Goal: Information Seeking & Learning: Check status

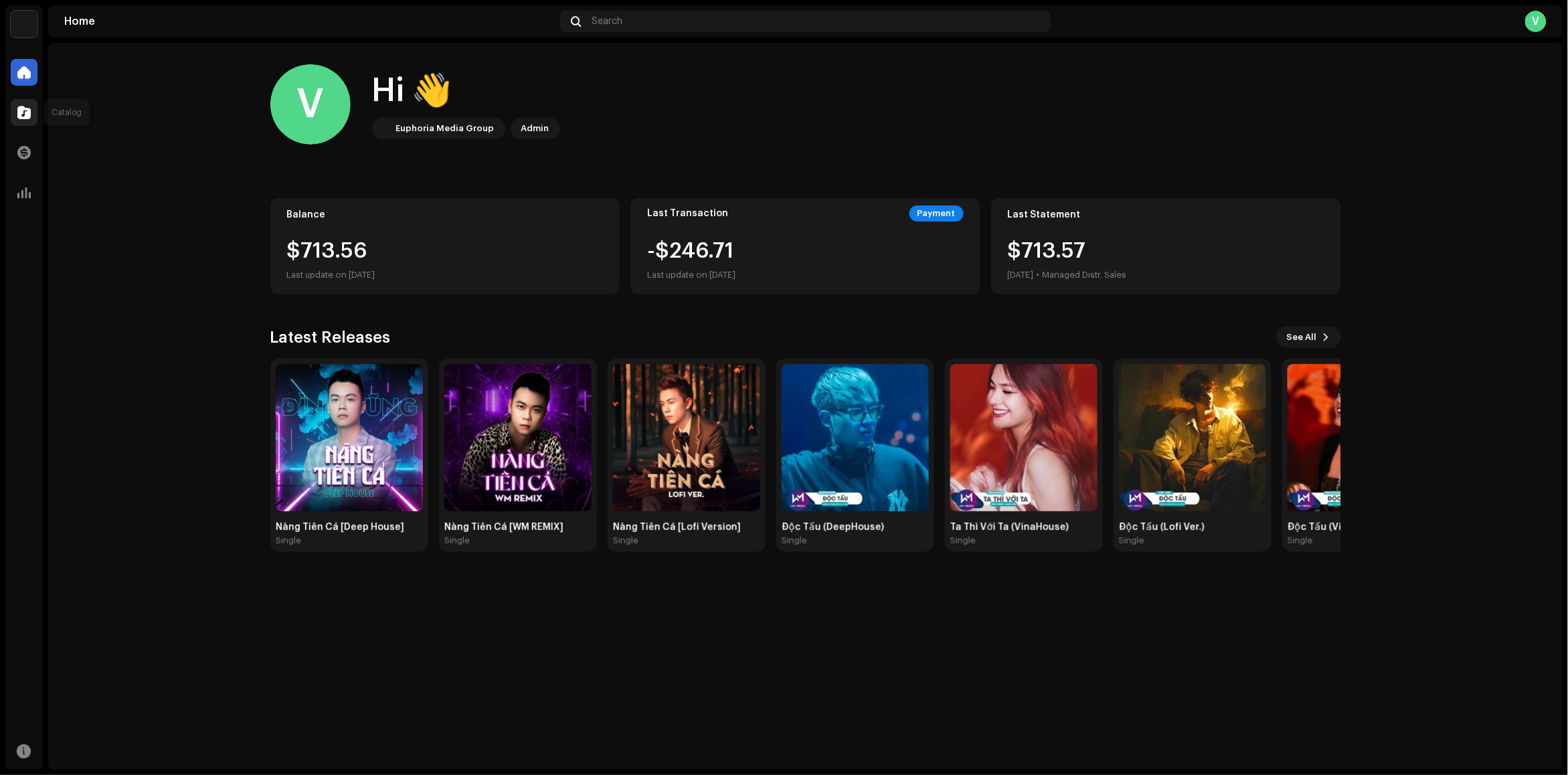
click at [32, 116] on div at bounding box center [24, 112] width 26 height 26
click at [31, 161] on div at bounding box center [24, 152] width 26 height 26
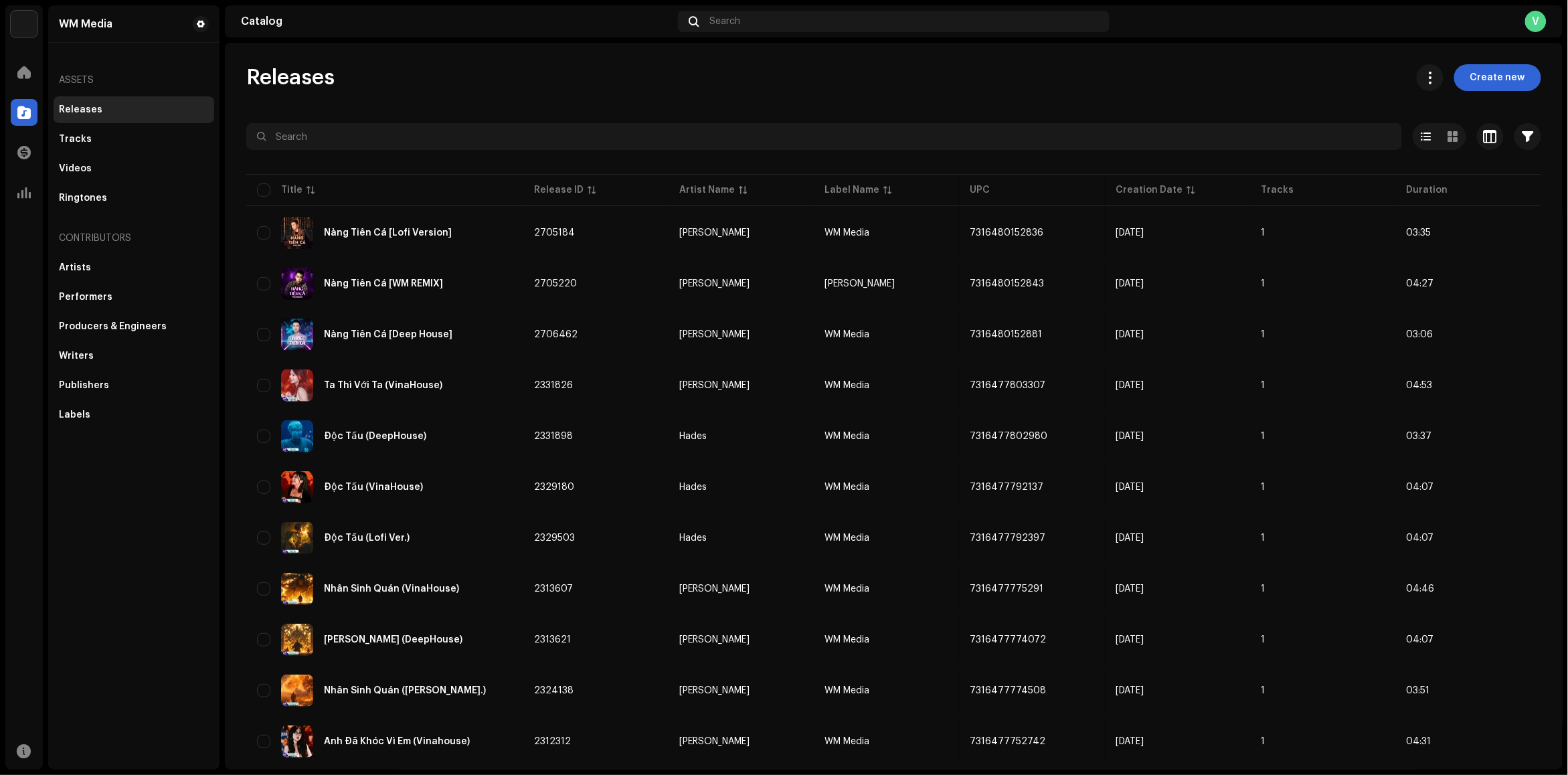
click at [71, 103] on div "Releases" at bounding box center [134, 109] width 161 height 26
click at [79, 409] on div "Labels" at bounding box center [74, 414] width 31 height 11
click at [65, 414] on div "Labels" at bounding box center [74, 414] width 31 height 11
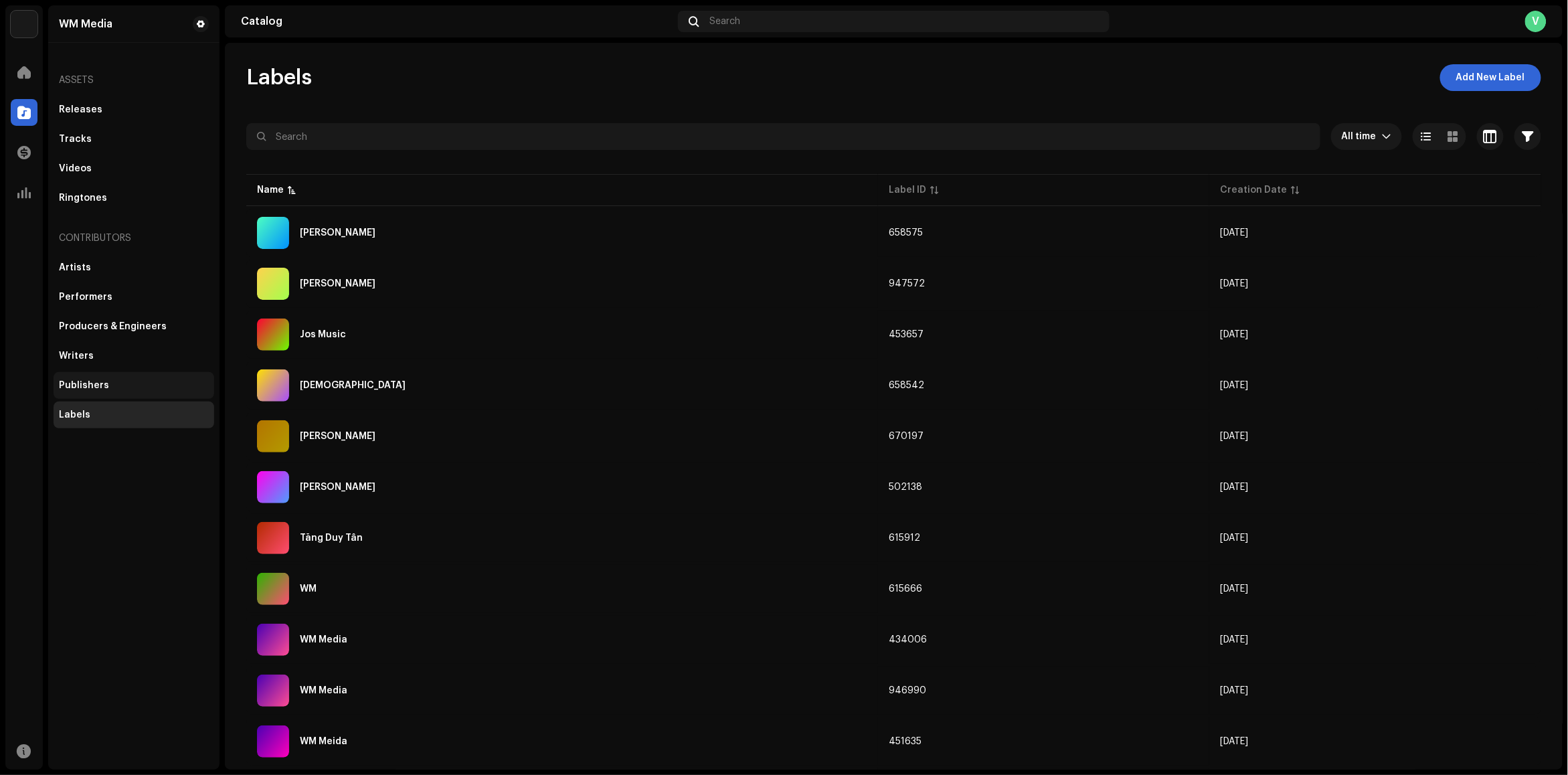
click at [60, 380] on div "Publishers" at bounding box center [84, 385] width 50 height 11
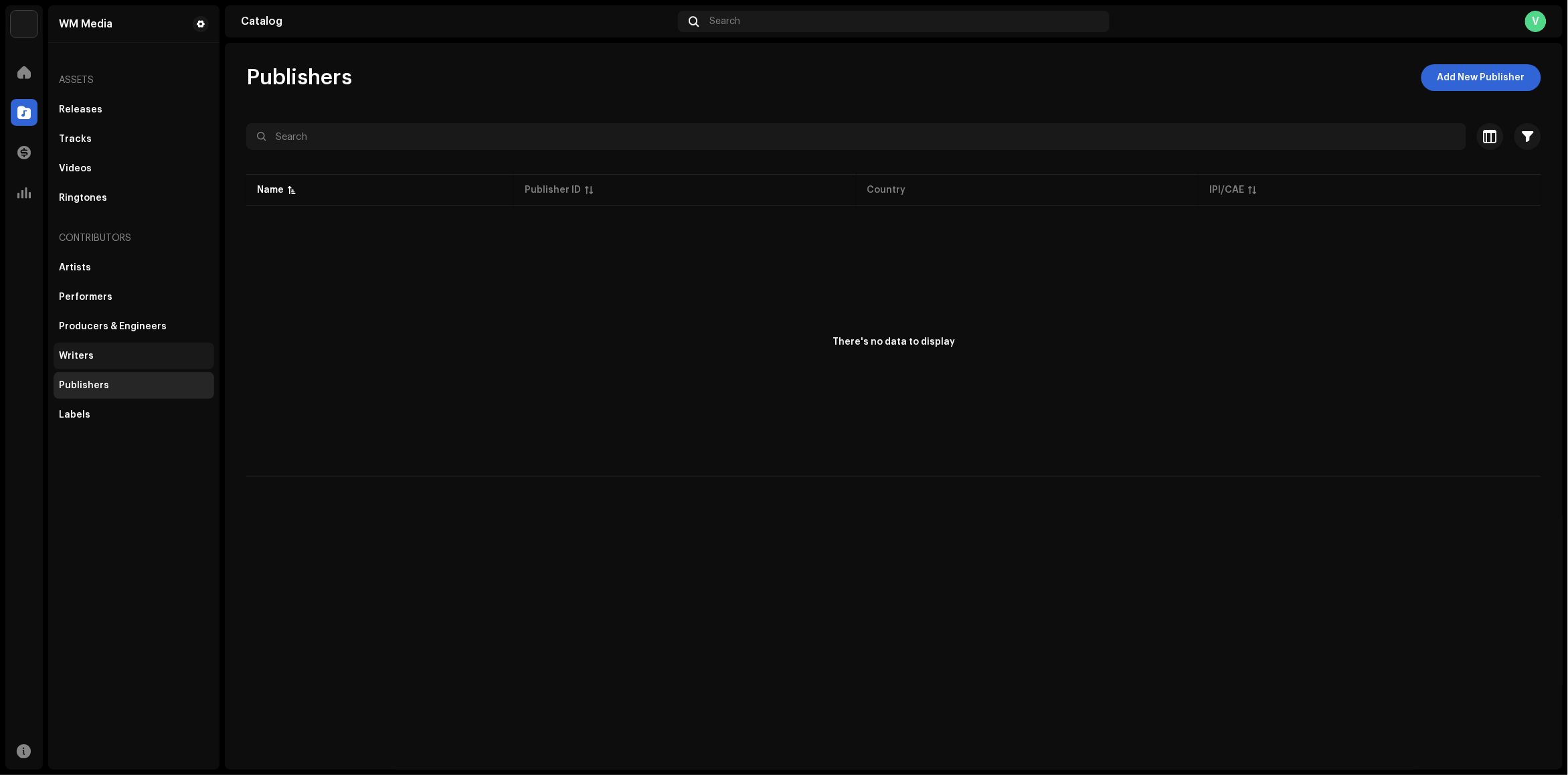
click at [84, 359] on div "Writers" at bounding box center [76, 356] width 35 height 11
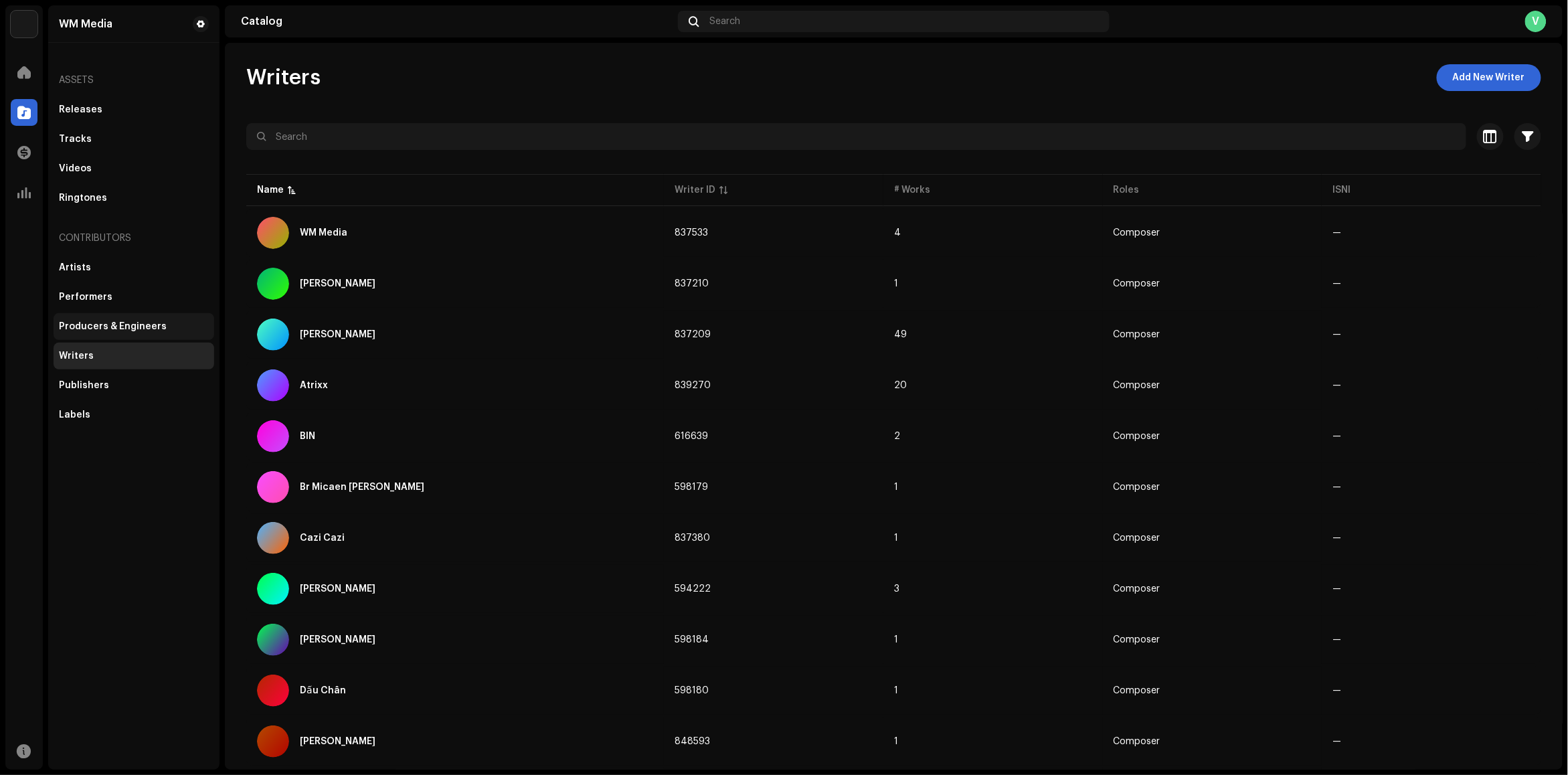
click at [104, 315] on div "Producers & Engineers" at bounding box center [134, 327] width 161 height 26
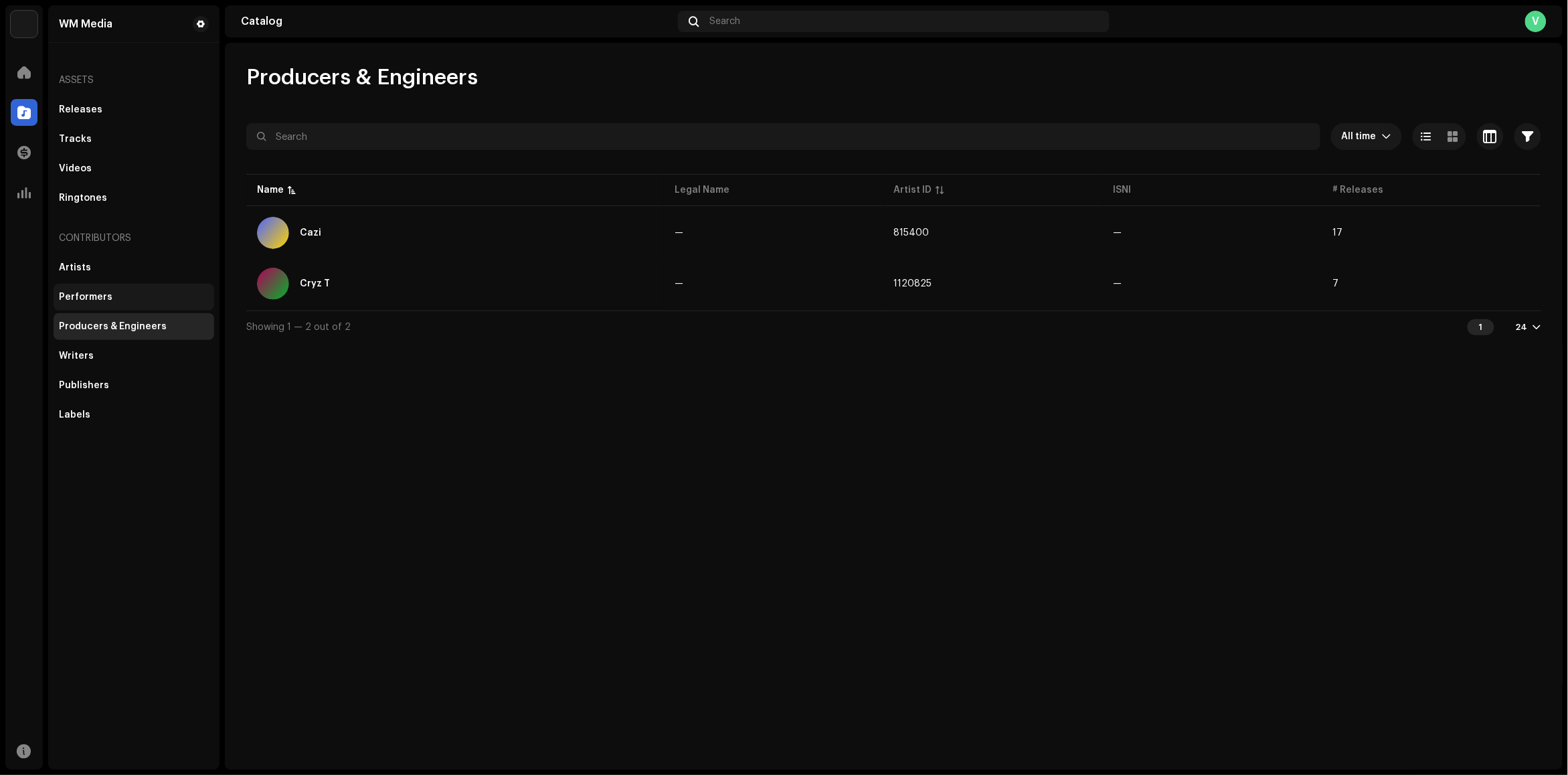
click at [102, 289] on div "Performers" at bounding box center [134, 297] width 161 height 26
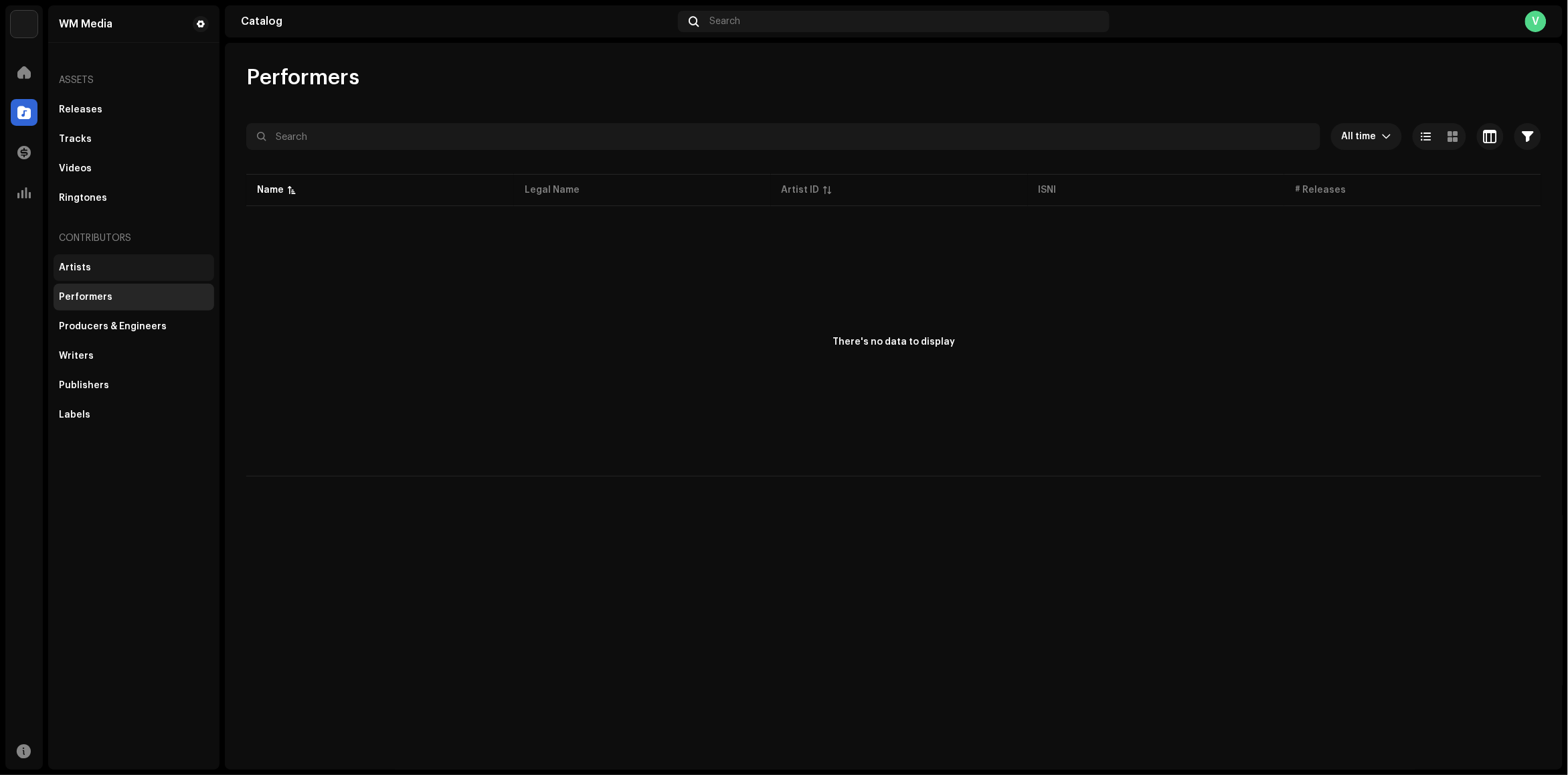
click at [80, 268] on div "Artists" at bounding box center [74, 267] width 32 height 11
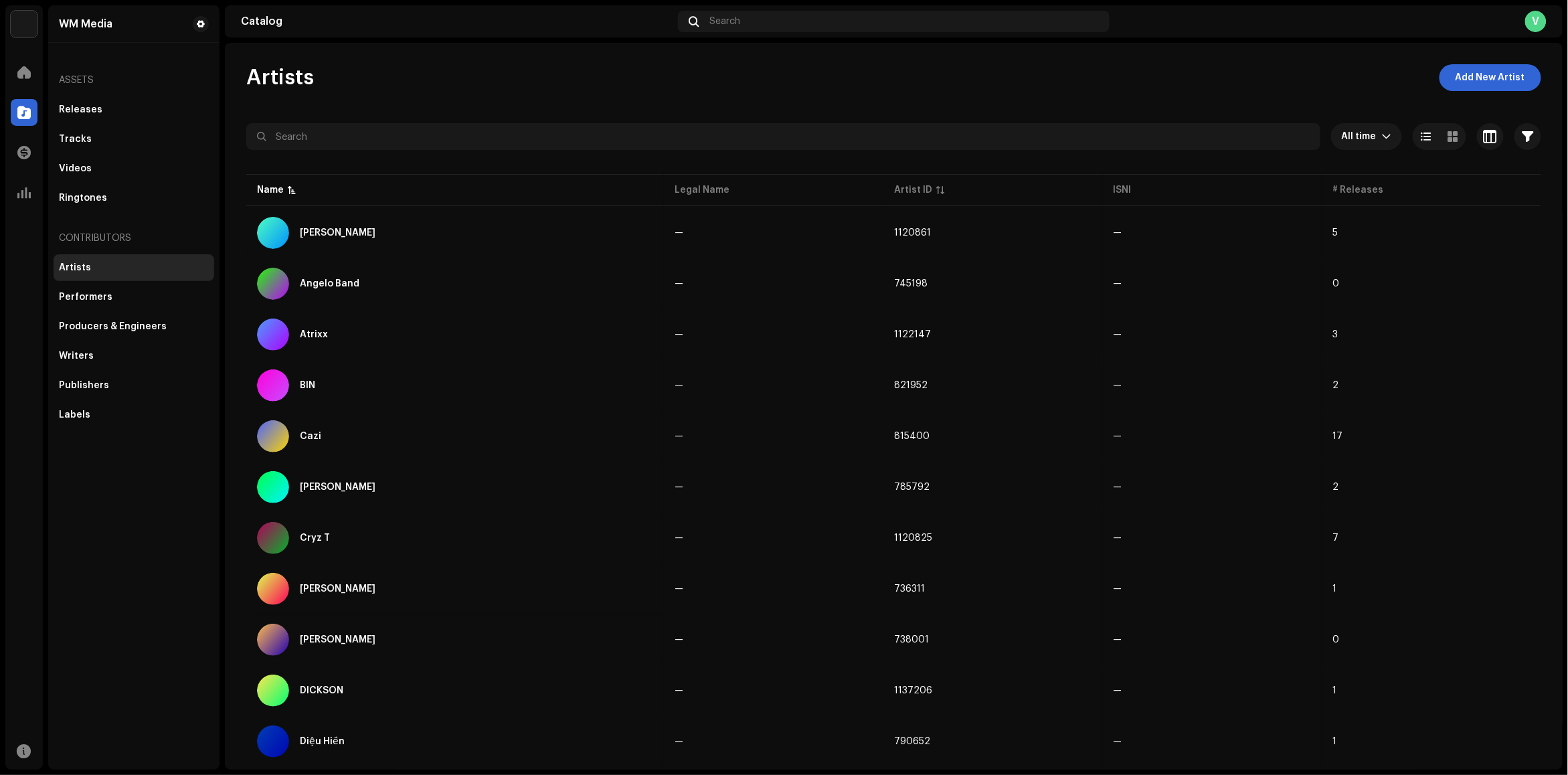
click at [95, 238] on div "Contributors" at bounding box center [134, 238] width 161 height 32
click at [88, 202] on div "Ringtones" at bounding box center [83, 198] width 48 height 11
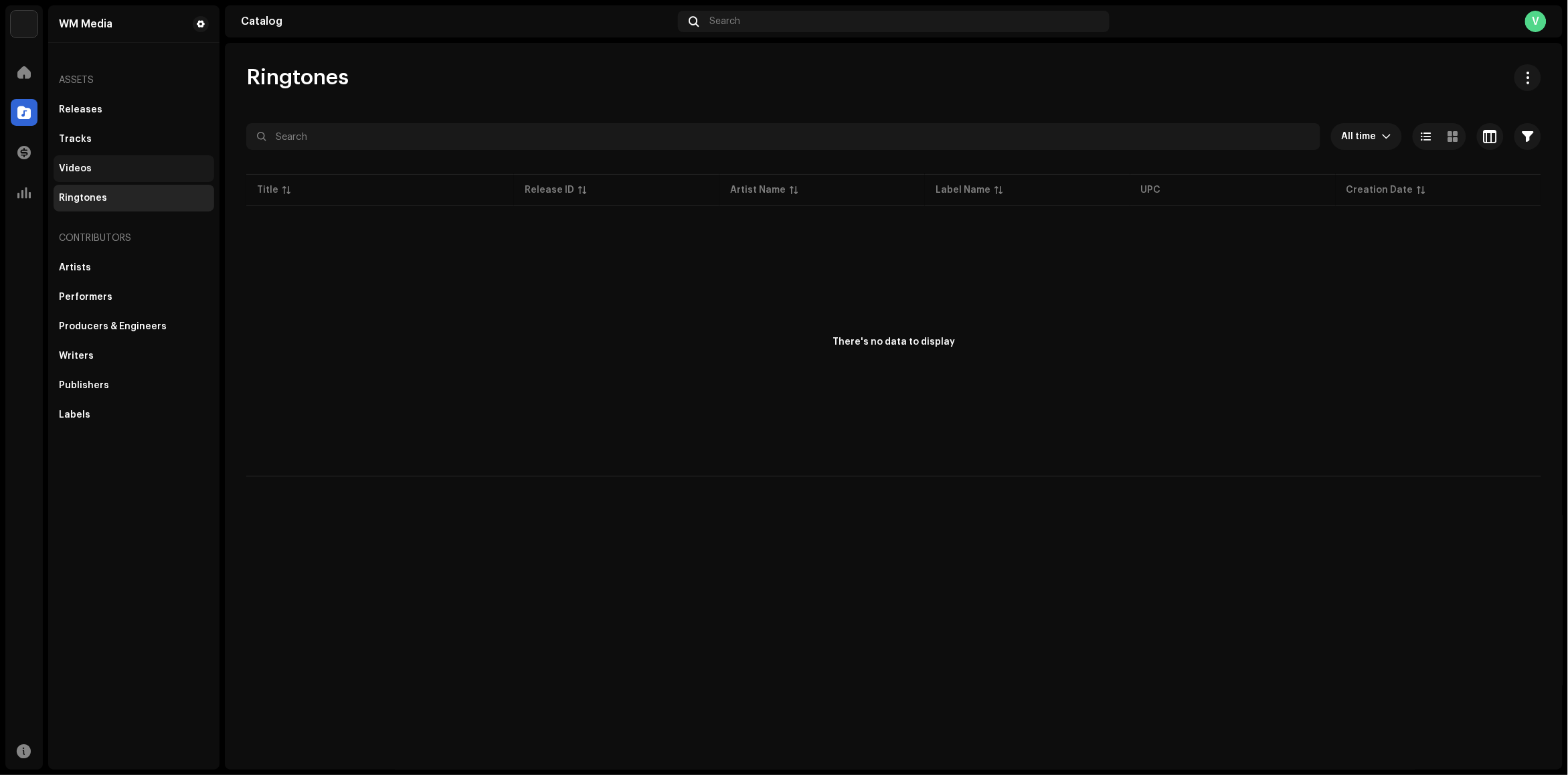
click at [62, 163] on div "Videos" at bounding box center [75, 168] width 33 height 11
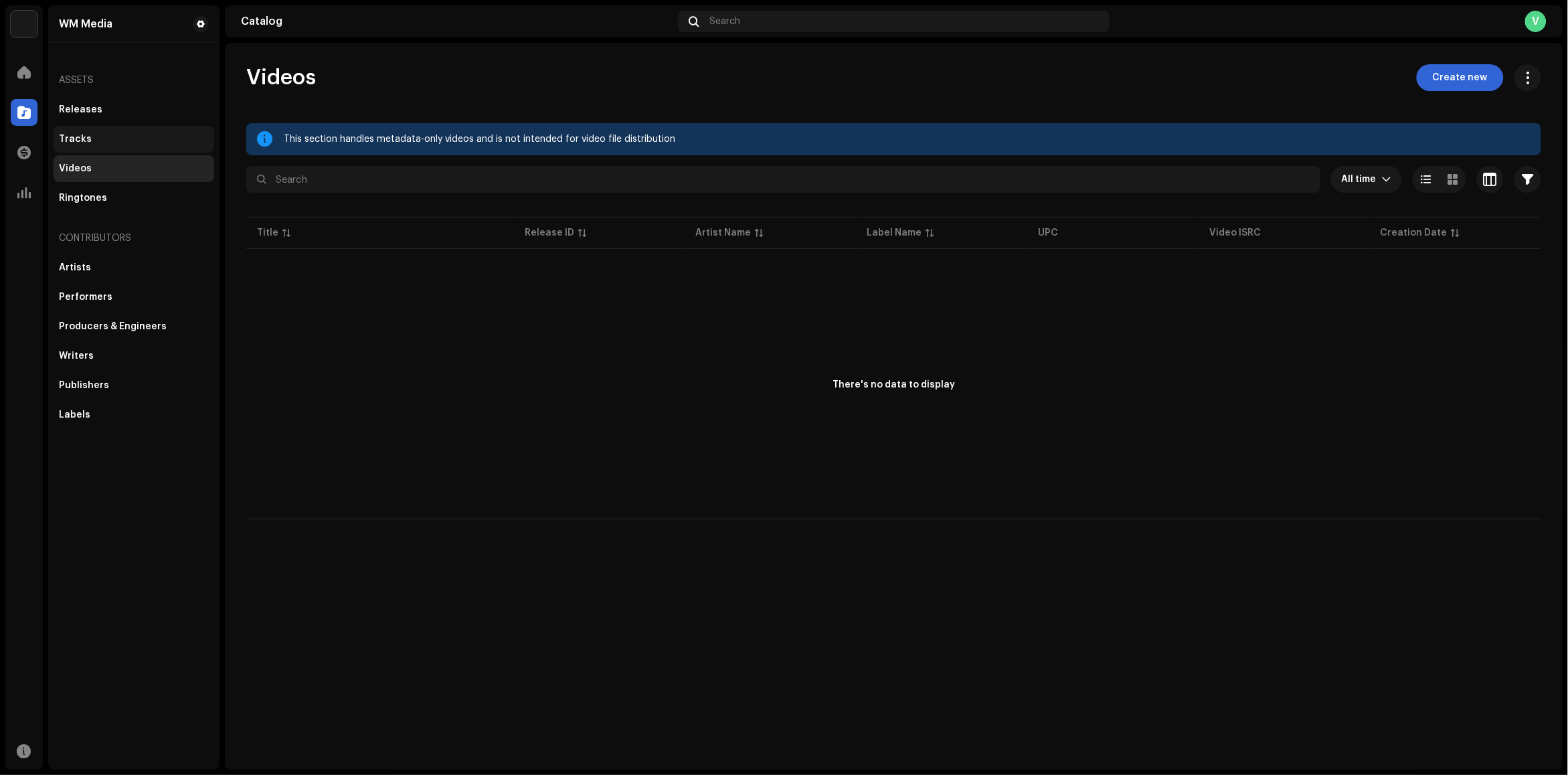
click at [75, 139] on div "Tracks" at bounding box center [75, 139] width 33 height 11
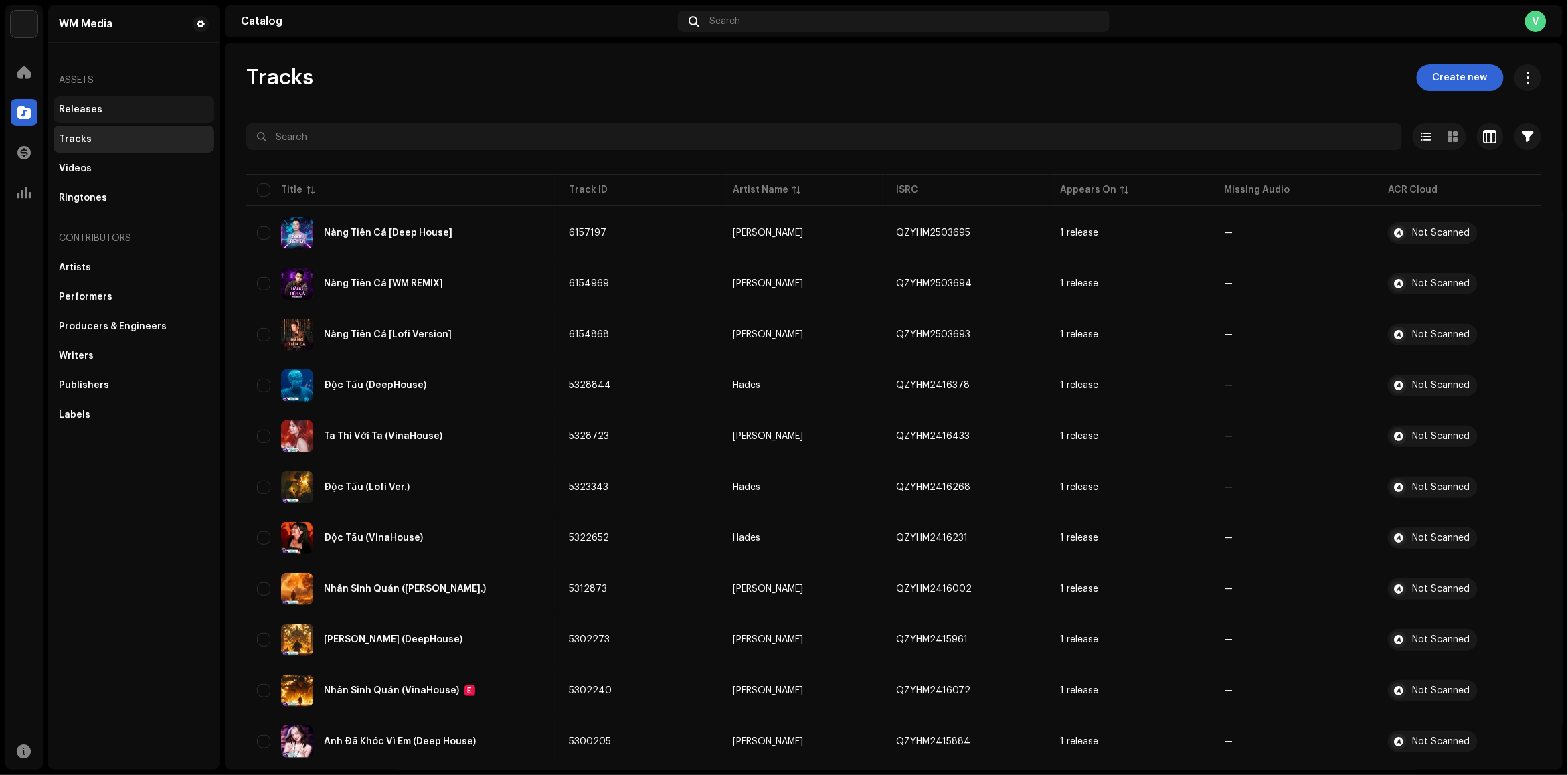
click at [90, 109] on div "Releases" at bounding box center [80, 109] width 44 height 11
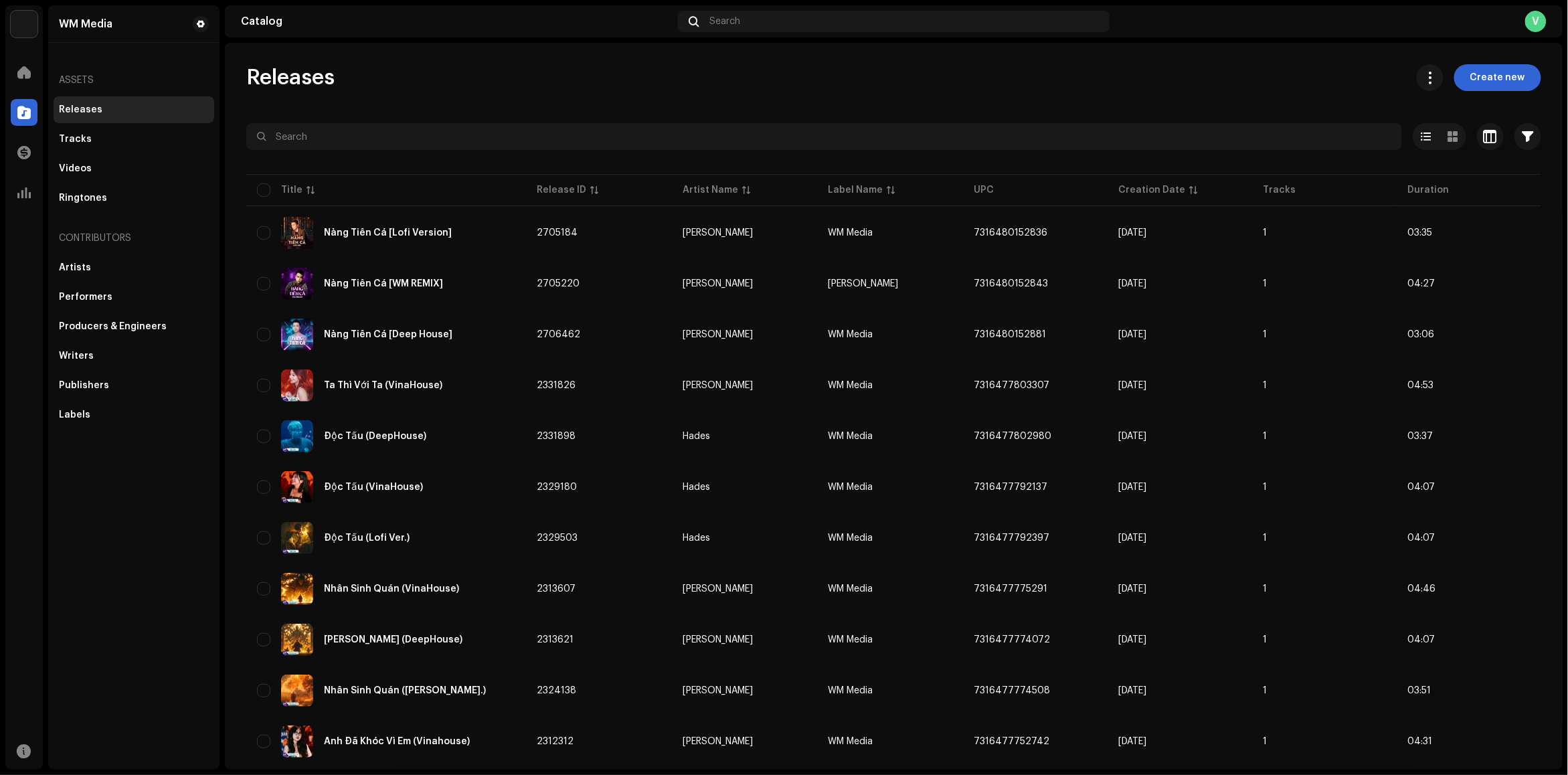
click at [88, 74] on div "Assets" at bounding box center [134, 80] width 161 height 32
click at [69, 79] on div "Assets" at bounding box center [134, 80] width 161 height 32
click at [55, 84] on div "Assets" at bounding box center [134, 80] width 161 height 32
click at [13, 82] on div at bounding box center [24, 72] width 26 height 26
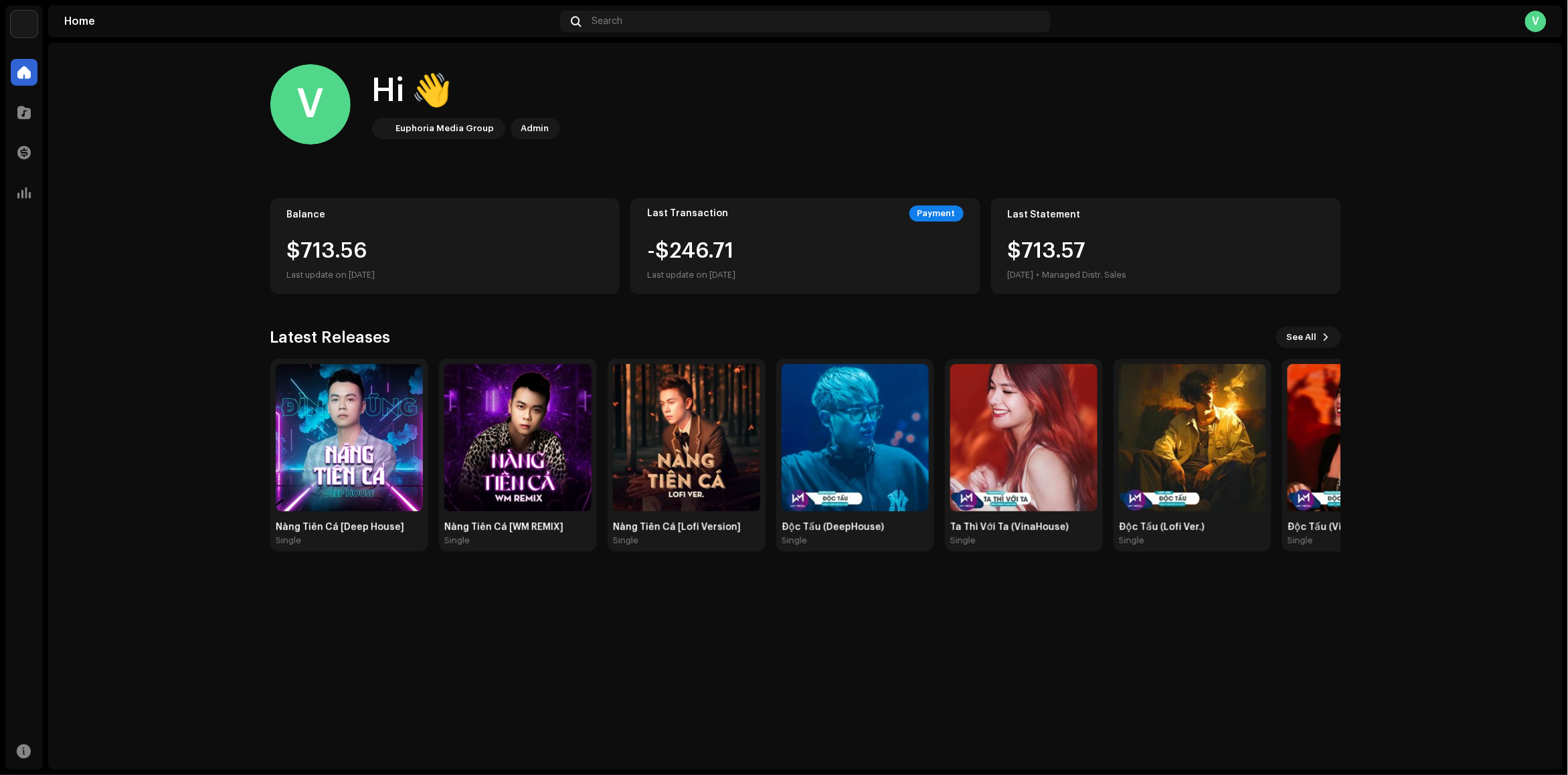
click at [1066, 247] on div "$713.57 [DATE] • Managed Distr. Sales" at bounding box center [1067, 261] width 119 height 43
click at [1043, 260] on div "$713.57 [DATE] • Managed Distr. Sales" at bounding box center [1067, 261] width 119 height 43
click at [1029, 232] on div "Last Statement $713.57 [DATE] • Managed Distr. Sales" at bounding box center [1166, 246] width 350 height 96
click at [674, 227] on div "Last Transaction Payment -$246.71 Last update on [DATE]" at bounding box center [805, 246] width 350 height 96
click at [1535, 19] on div "V" at bounding box center [1536, 22] width 22 height 22
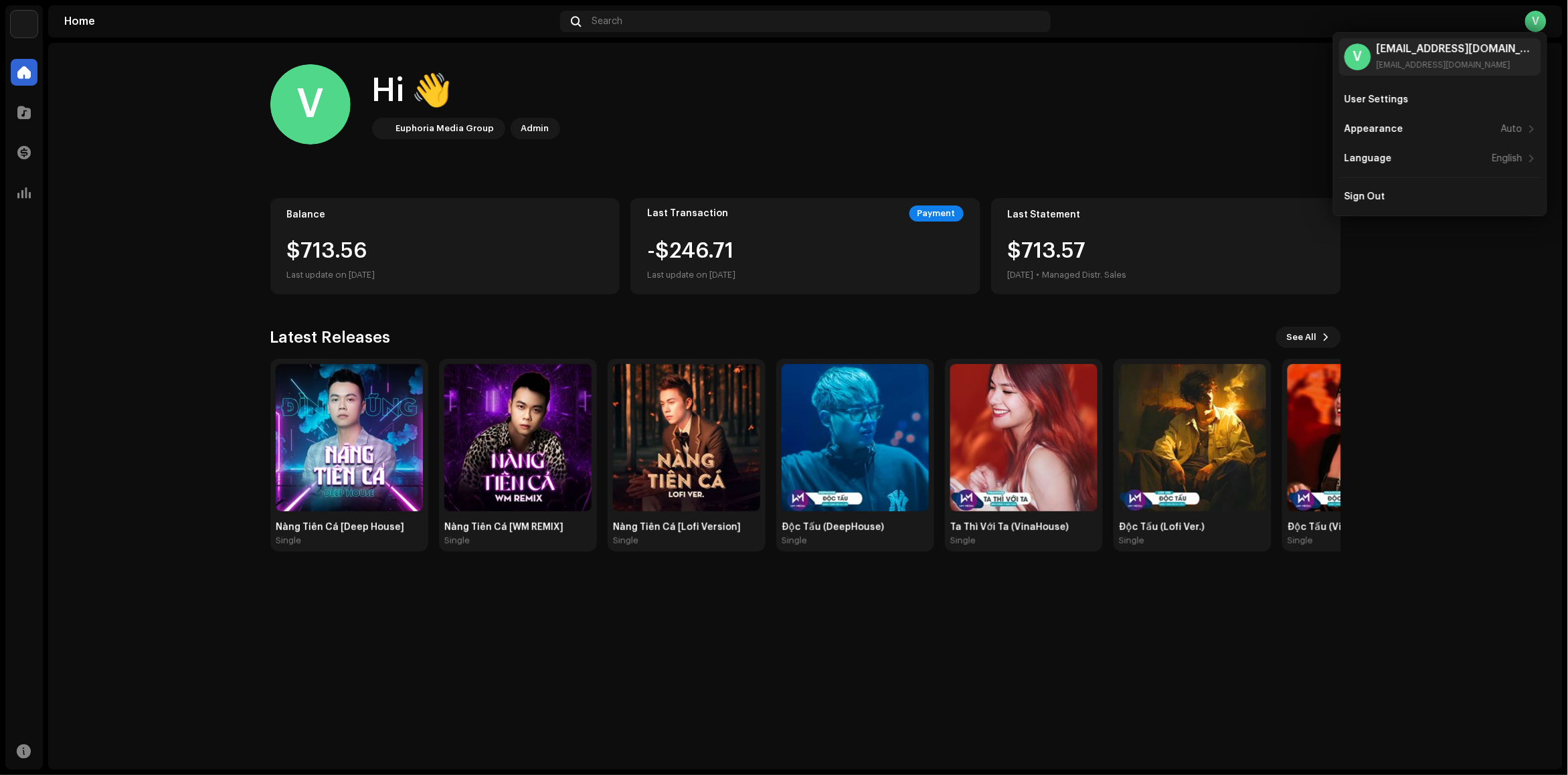
drag, startPoint x: 763, startPoint y: 132, endPoint x: 375, endPoint y: 82, distance: 391.2
click at [761, 132] on div "V Hi 👋 Euphoria Media Group Admin" at bounding box center [806, 104] width 1071 height 80
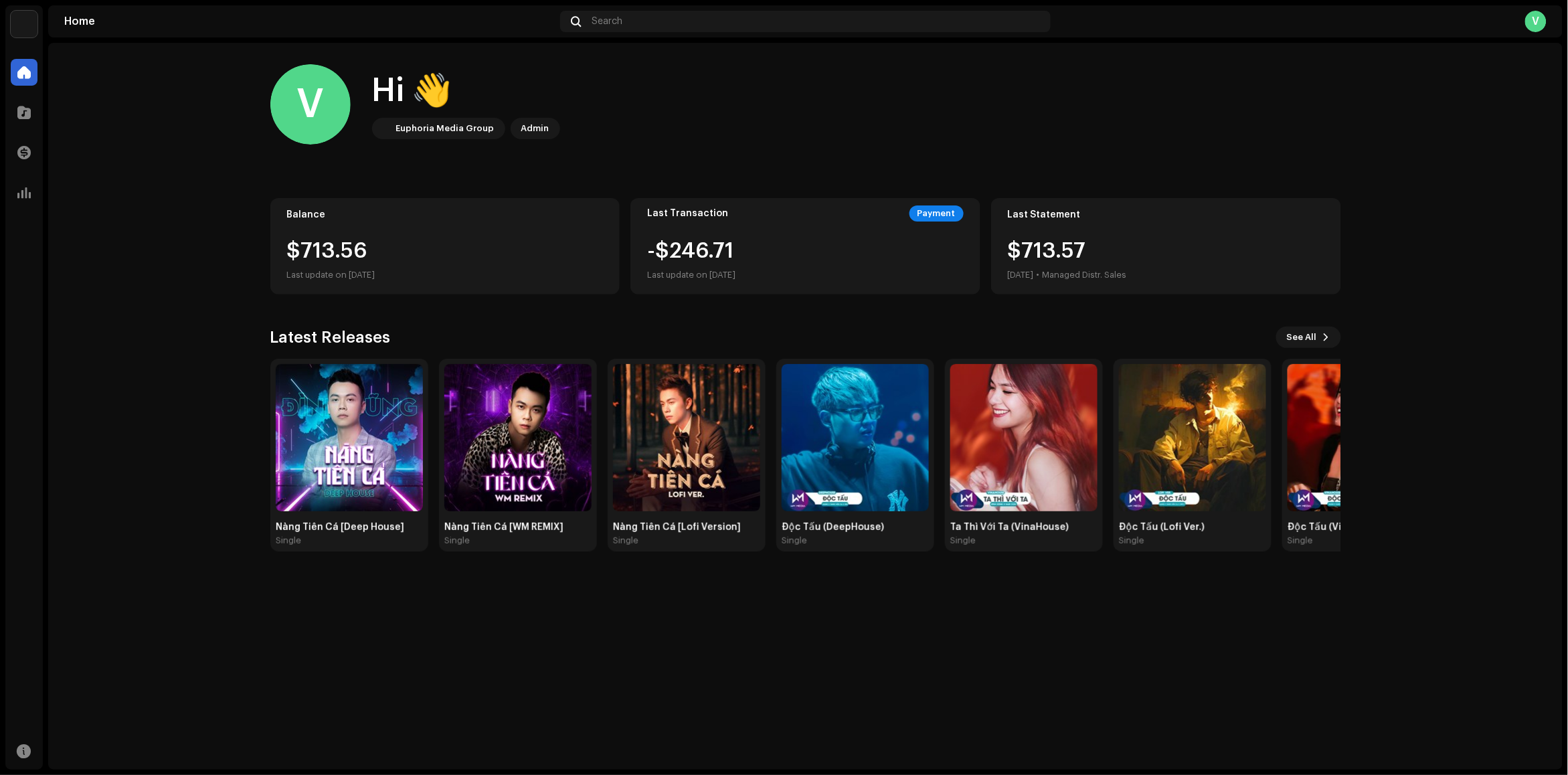
click at [23, 27] on img at bounding box center [24, 24] width 26 height 26
click at [22, 78] on span at bounding box center [24, 72] width 13 height 11
click at [26, 118] on div at bounding box center [24, 112] width 26 height 26
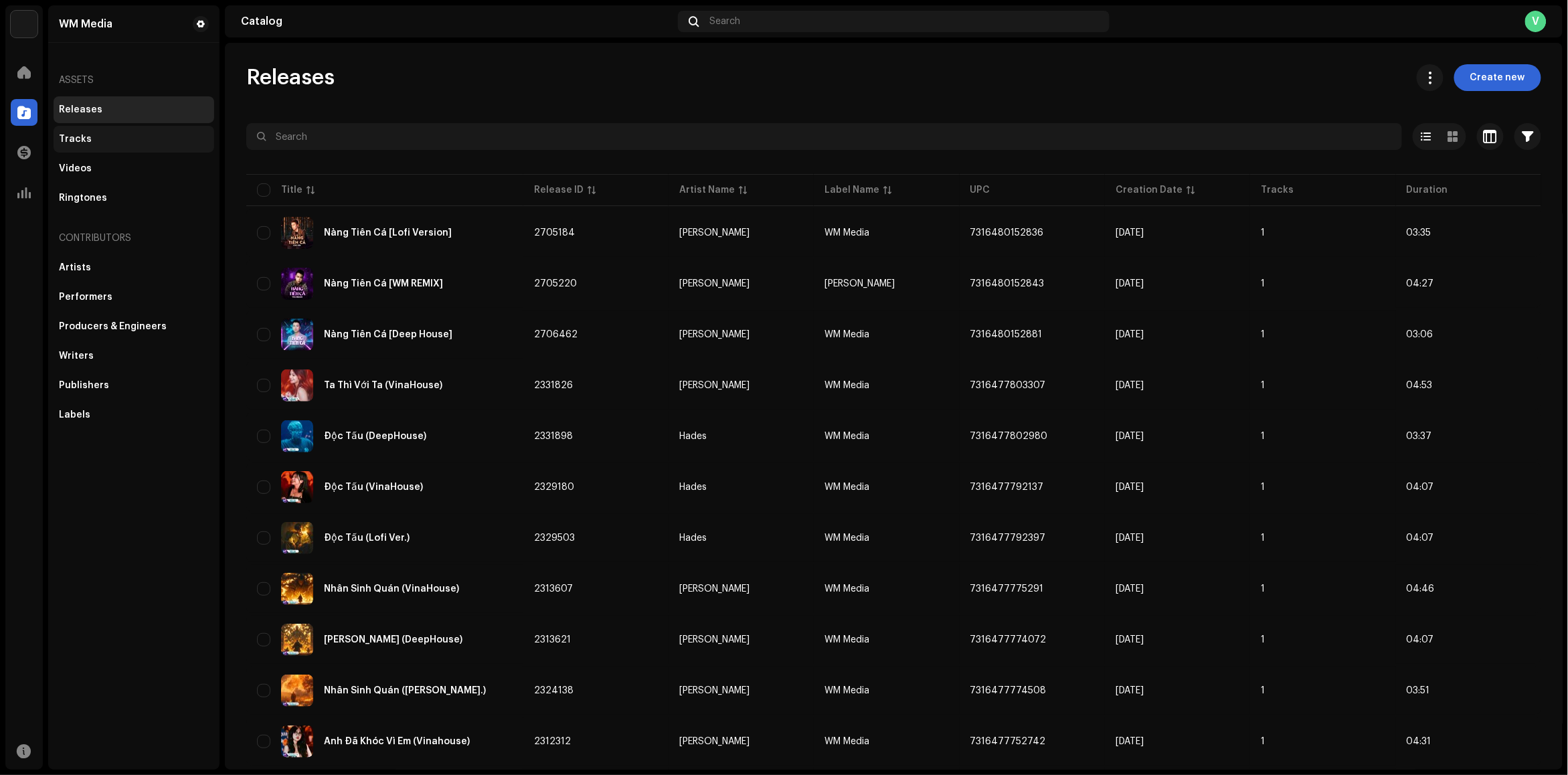
click at [74, 141] on div "Tracks" at bounding box center [75, 139] width 33 height 11
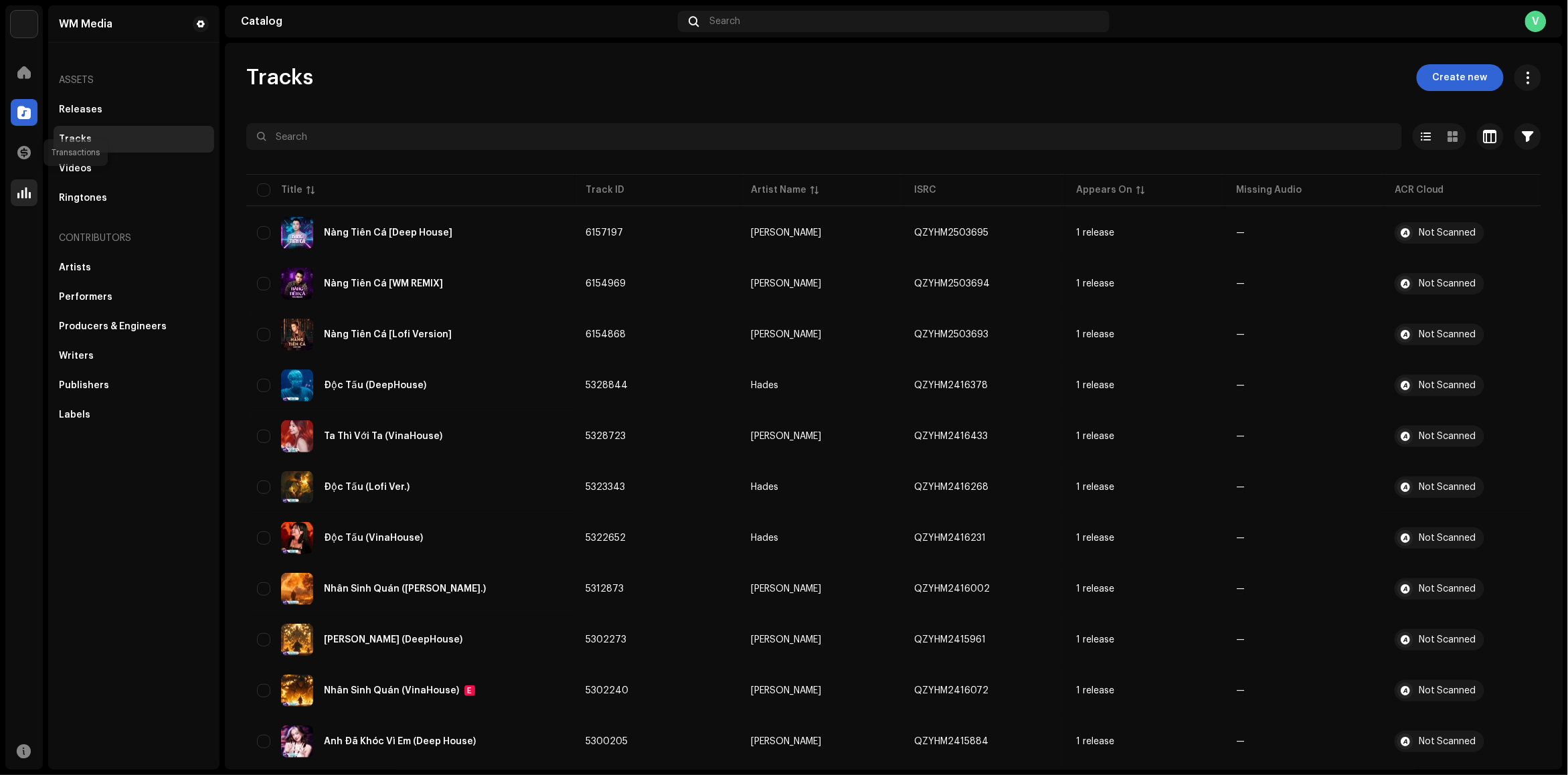
click at [25, 152] on span at bounding box center [24, 152] width 13 height 11
